Goal: Information Seeking & Learning: Learn about a topic

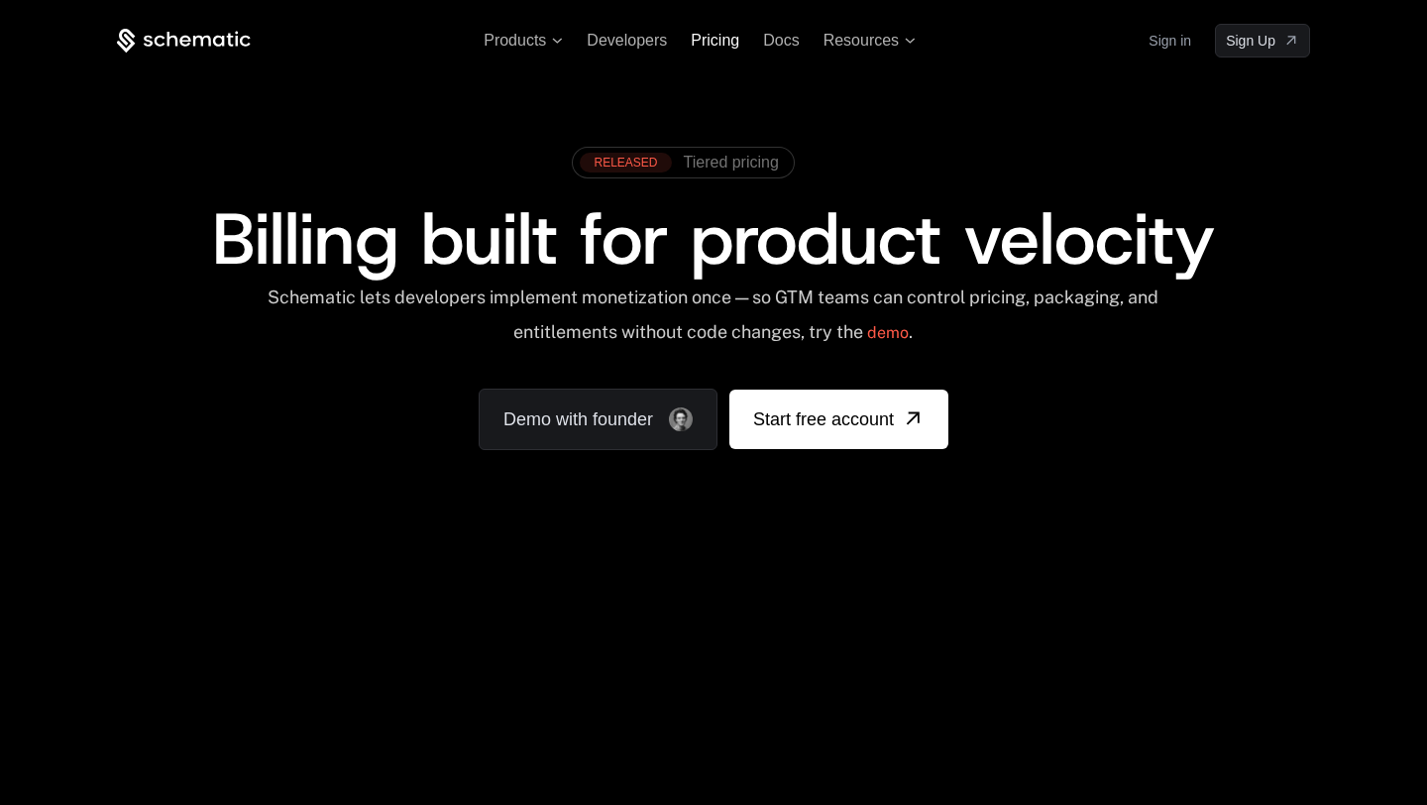
click at [712, 44] on span "Pricing" at bounding box center [715, 40] width 49 height 17
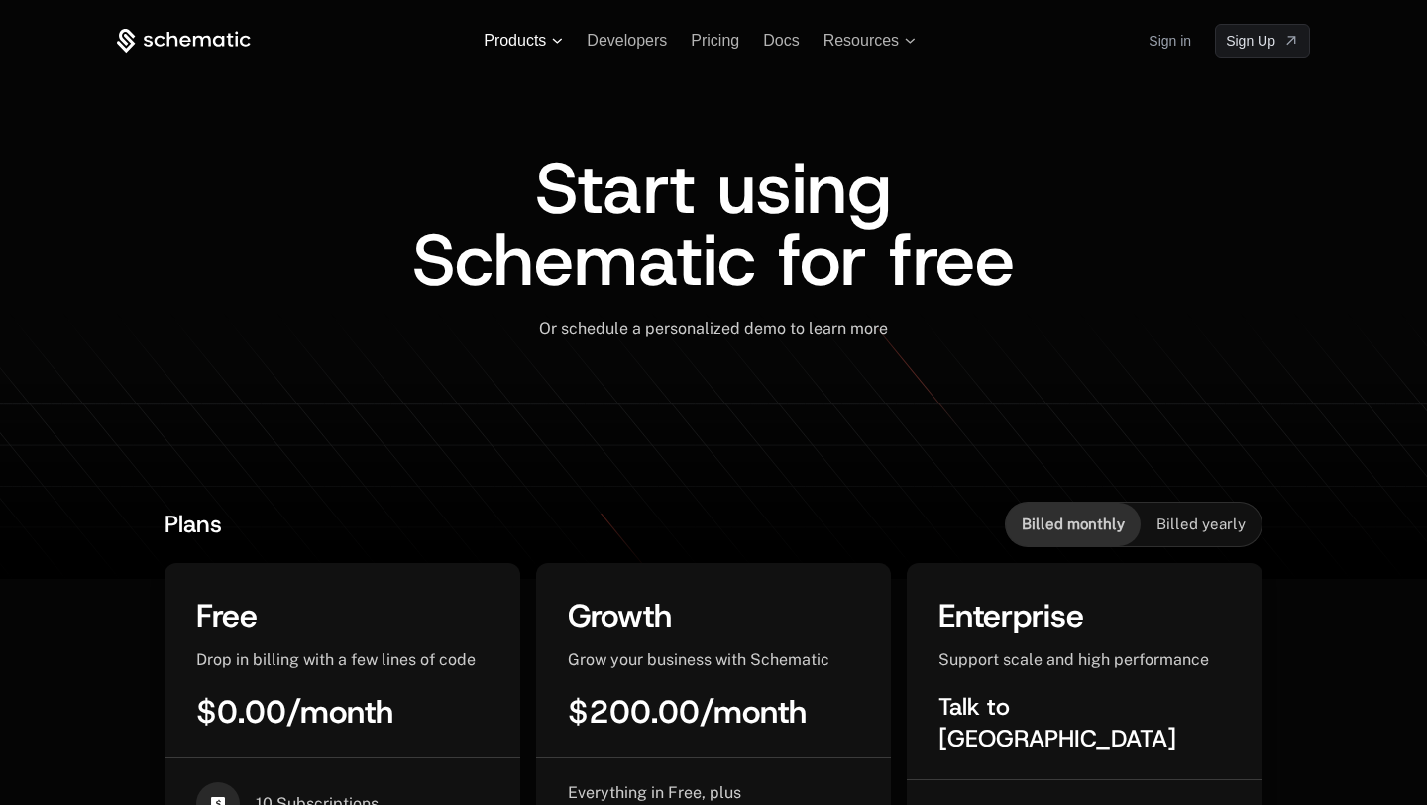
click at [511, 39] on span "Products" at bounding box center [515, 41] width 62 height 18
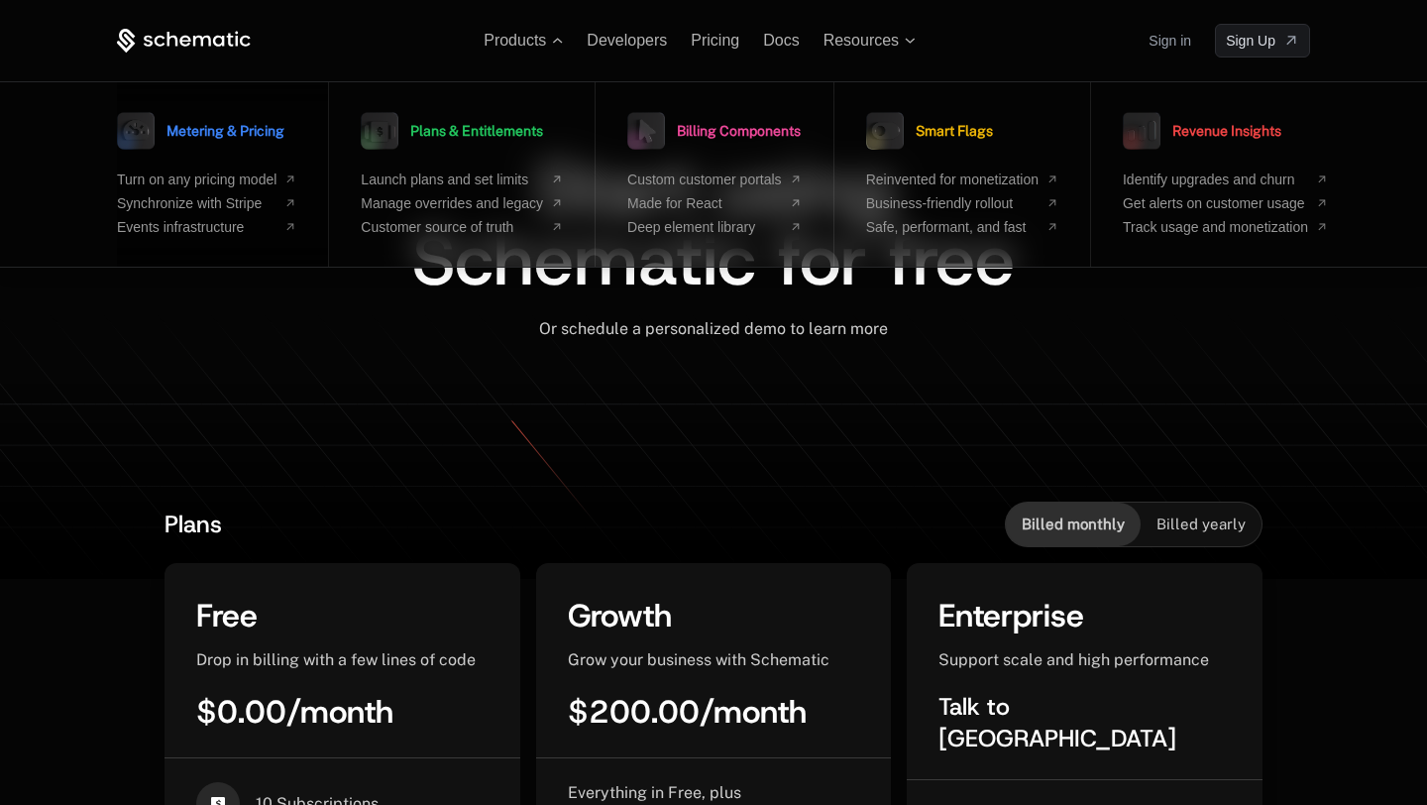
click at [241, 138] on span "Metering & Pricing" at bounding box center [225, 131] width 118 height 14
